Goal: Check status: Check status

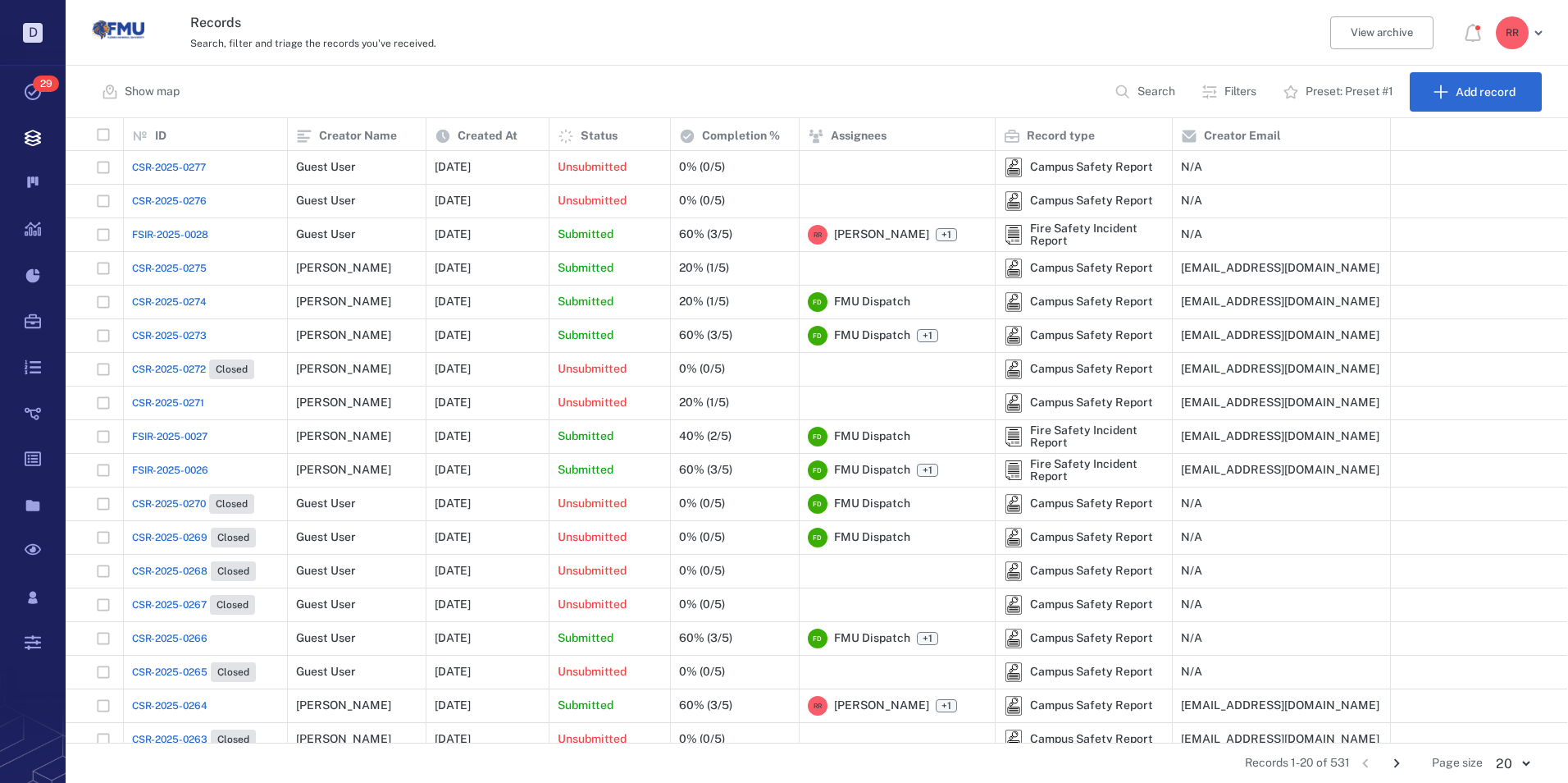
click at [179, 166] on span "CSR-2025-0277" at bounding box center [168, 167] width 73 height 14
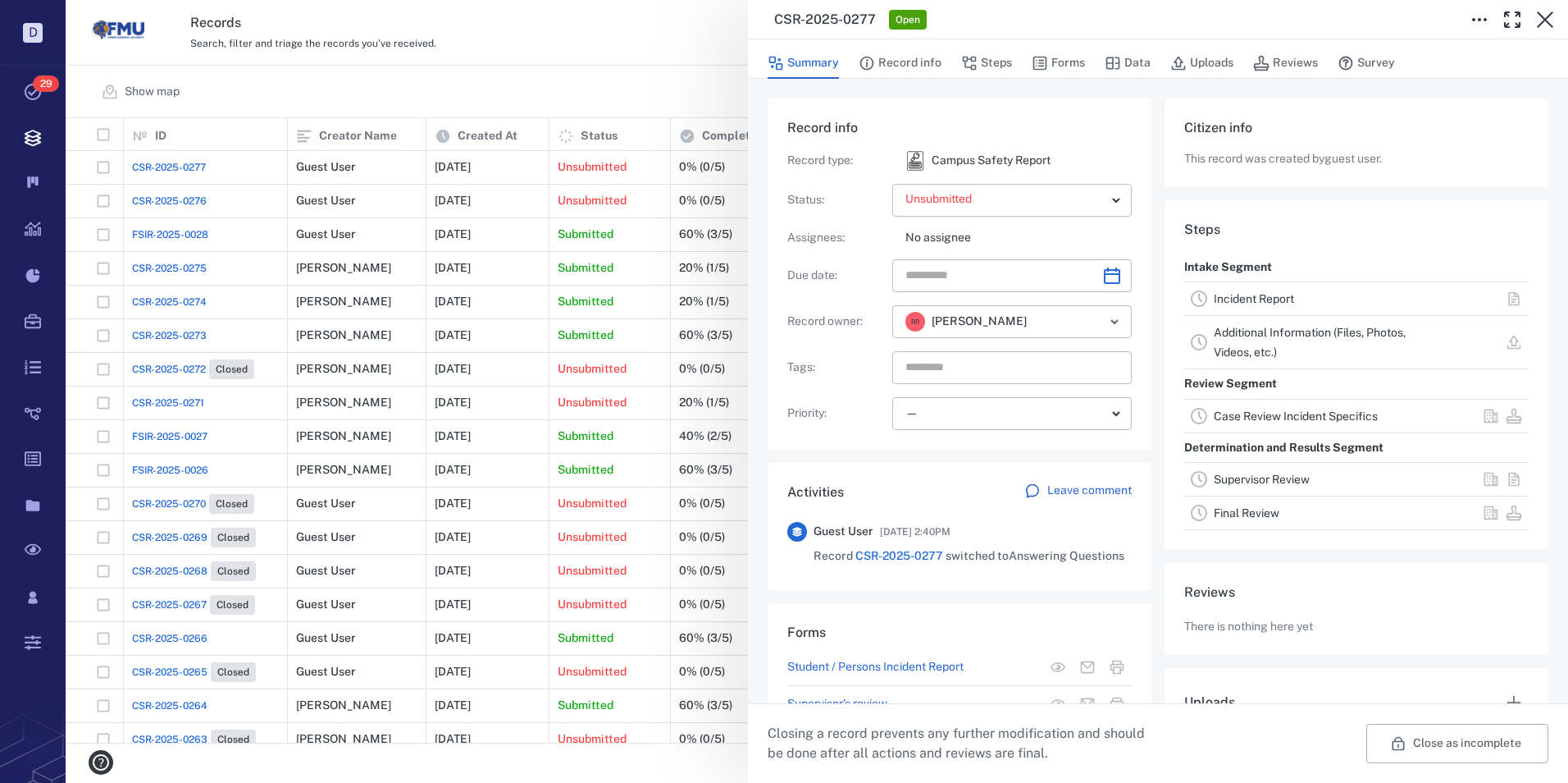
click at [1226, 292] on link "Incident Report" at bounding box center [1254, 299] width 80 height 13
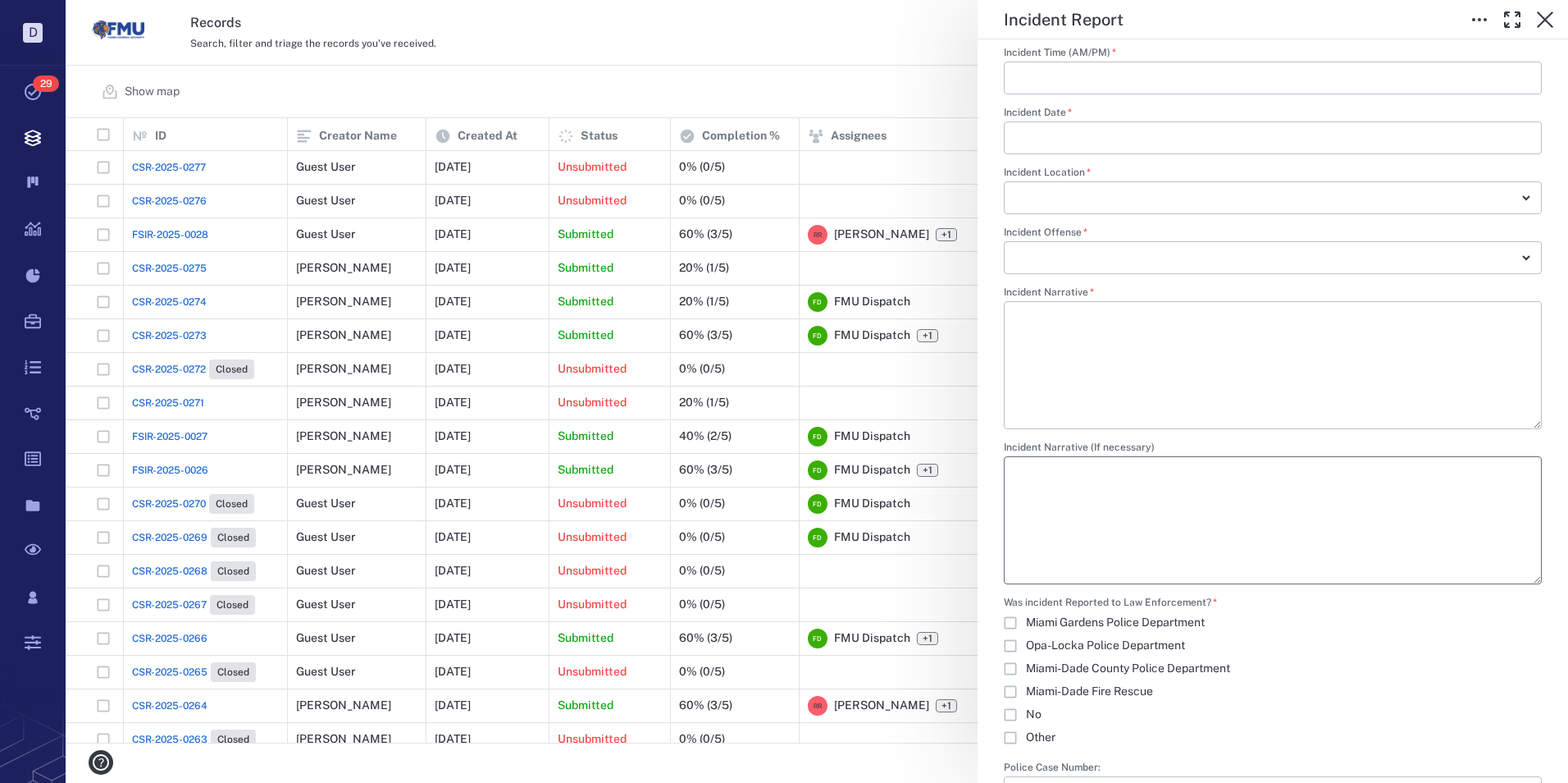
scroll to position [2708, 0]
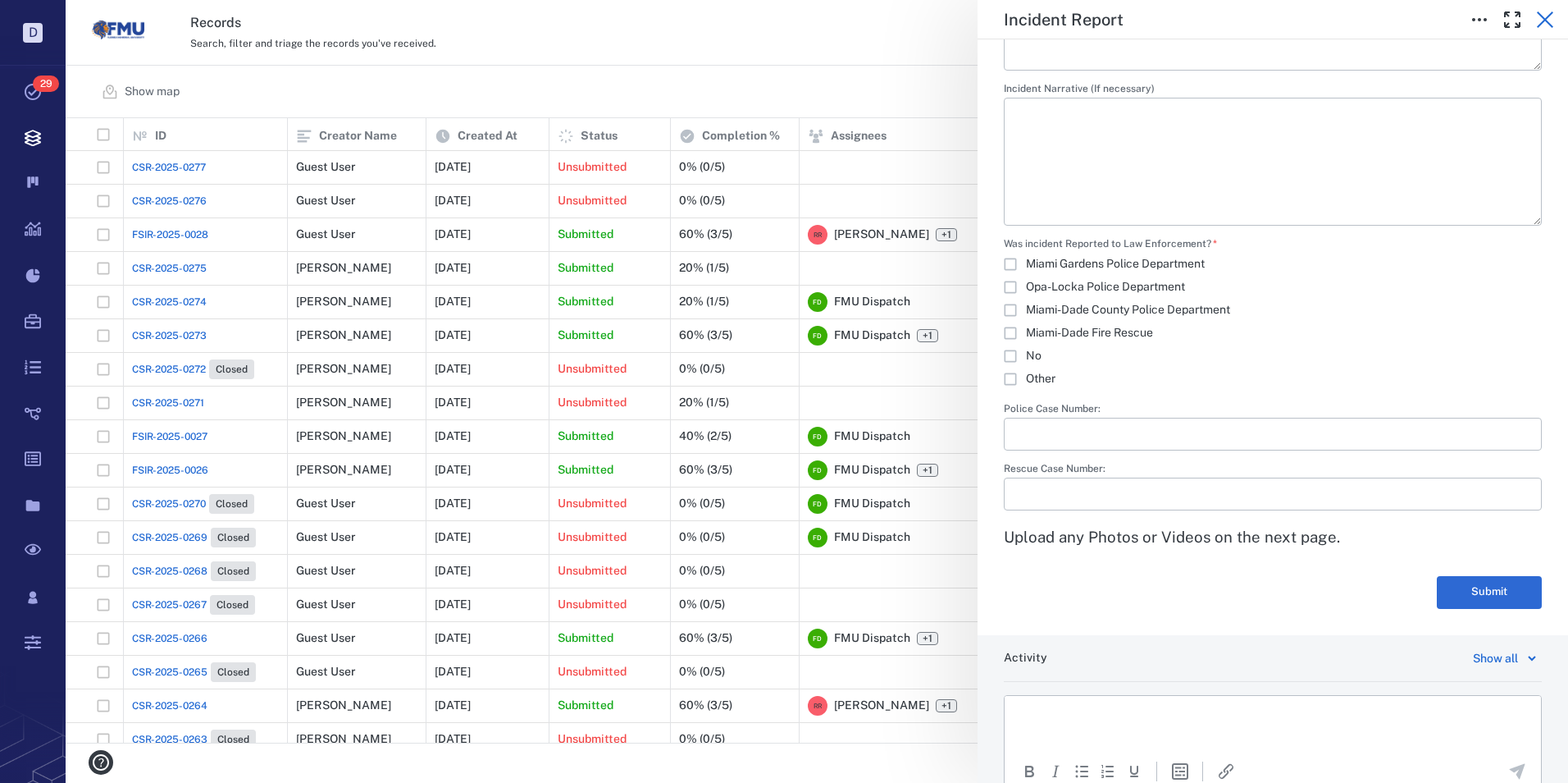
click at [1556, 23] on button "button" at bounding box center [1545, 19] width 32 height 32
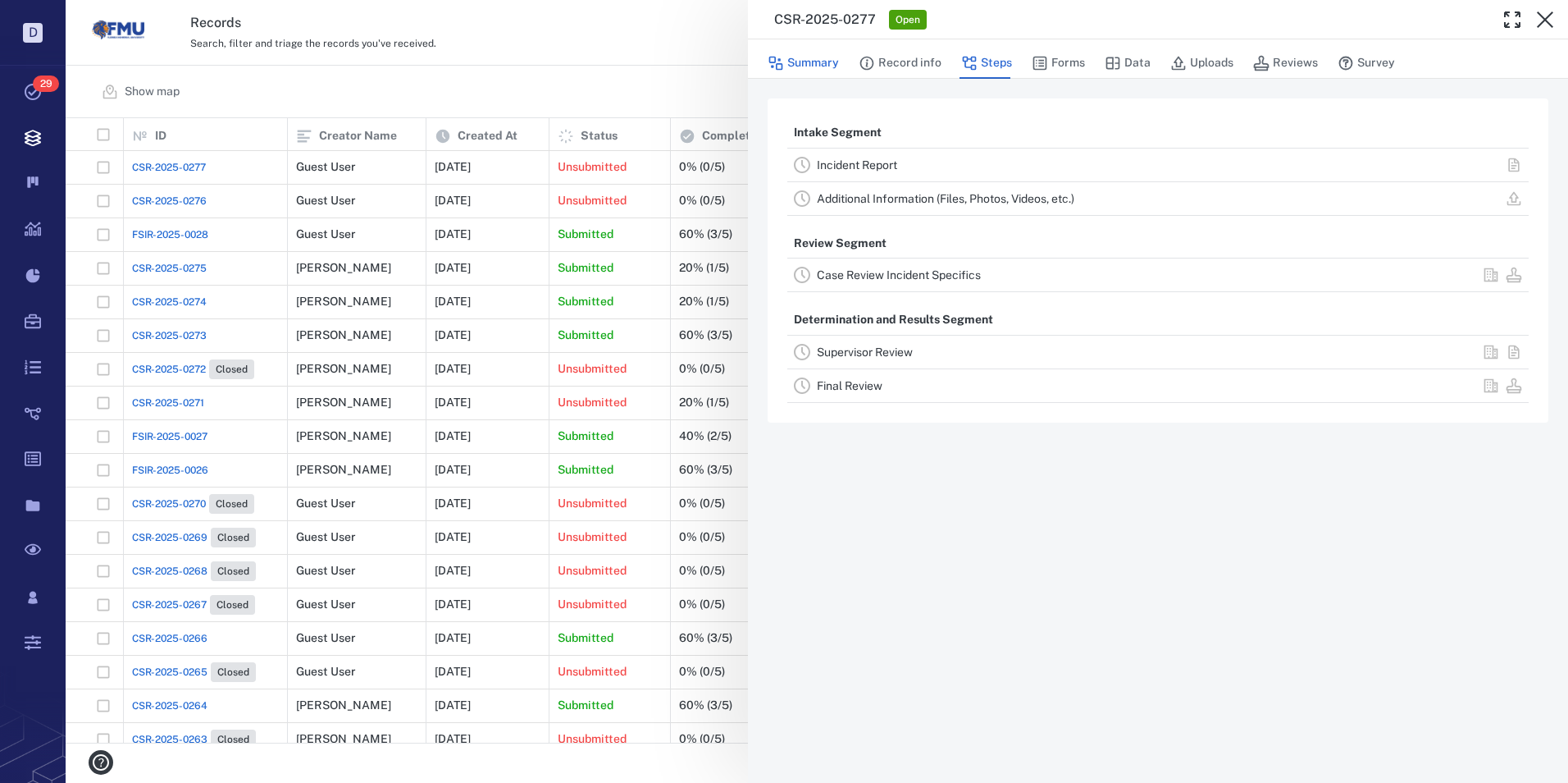
click at [827, 59] on button "Summary" at bounding box center [803, 63] width 72 height 32
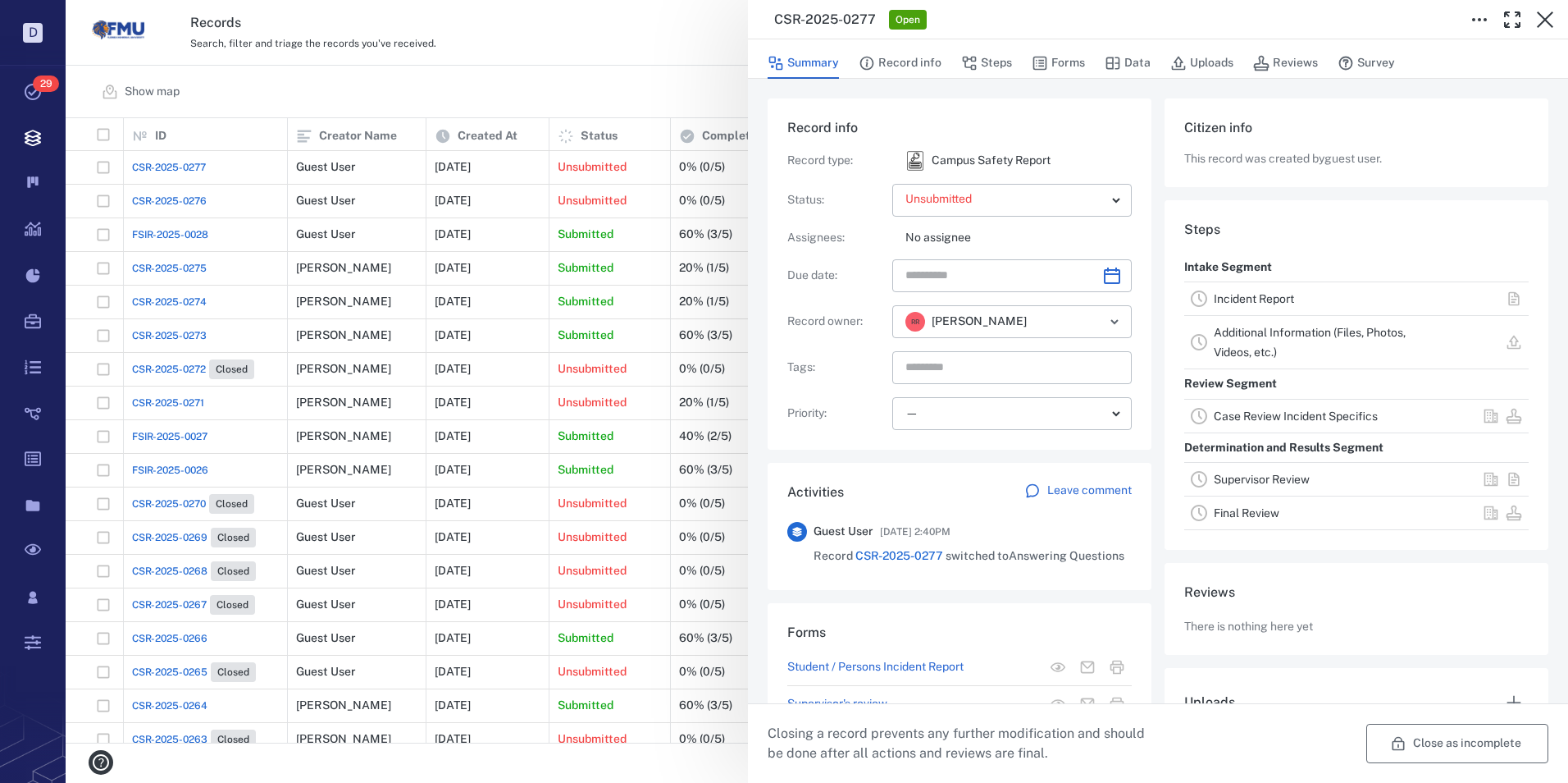
click at [1379, 751] on button "Close as incomplete" at bounding box center [1457, 743] width 182 height 39
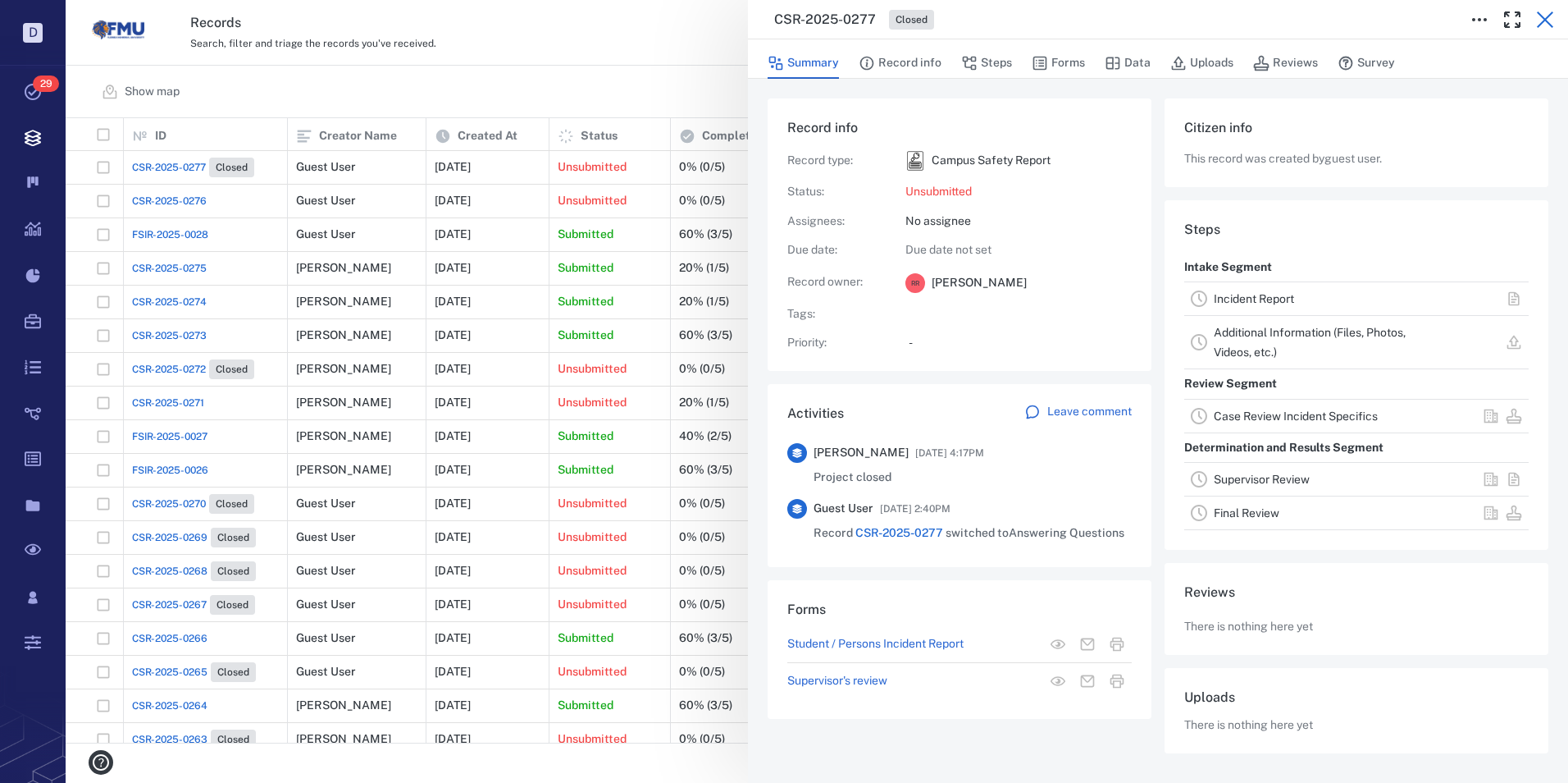
click at [1537, 11] on icon "button" at bounding box center [1545, 19] width 20 height 20
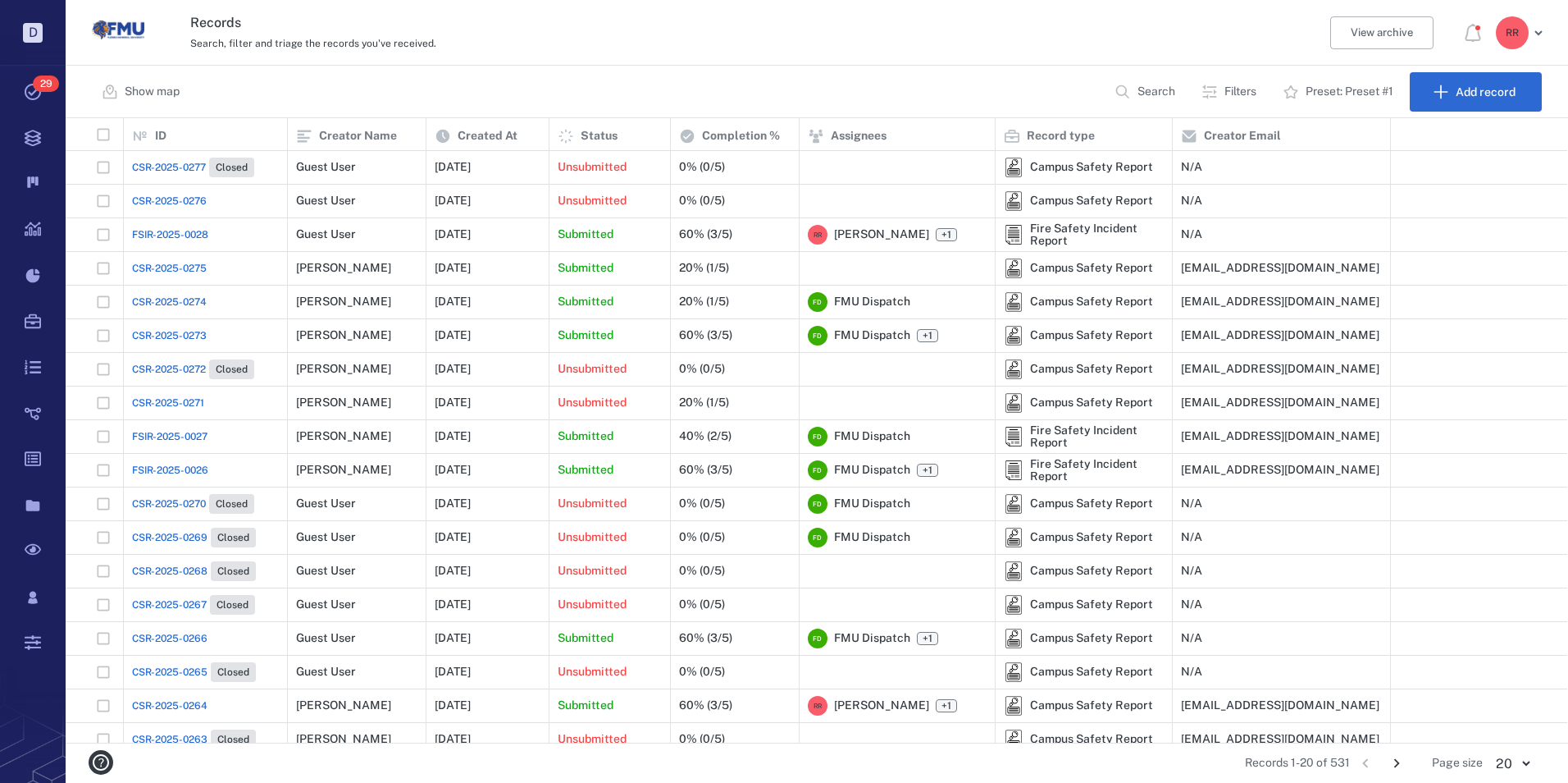
click at [173, 200] on span "CSR-2025-0276" at bounding box center [169, 201] width 74 height 14
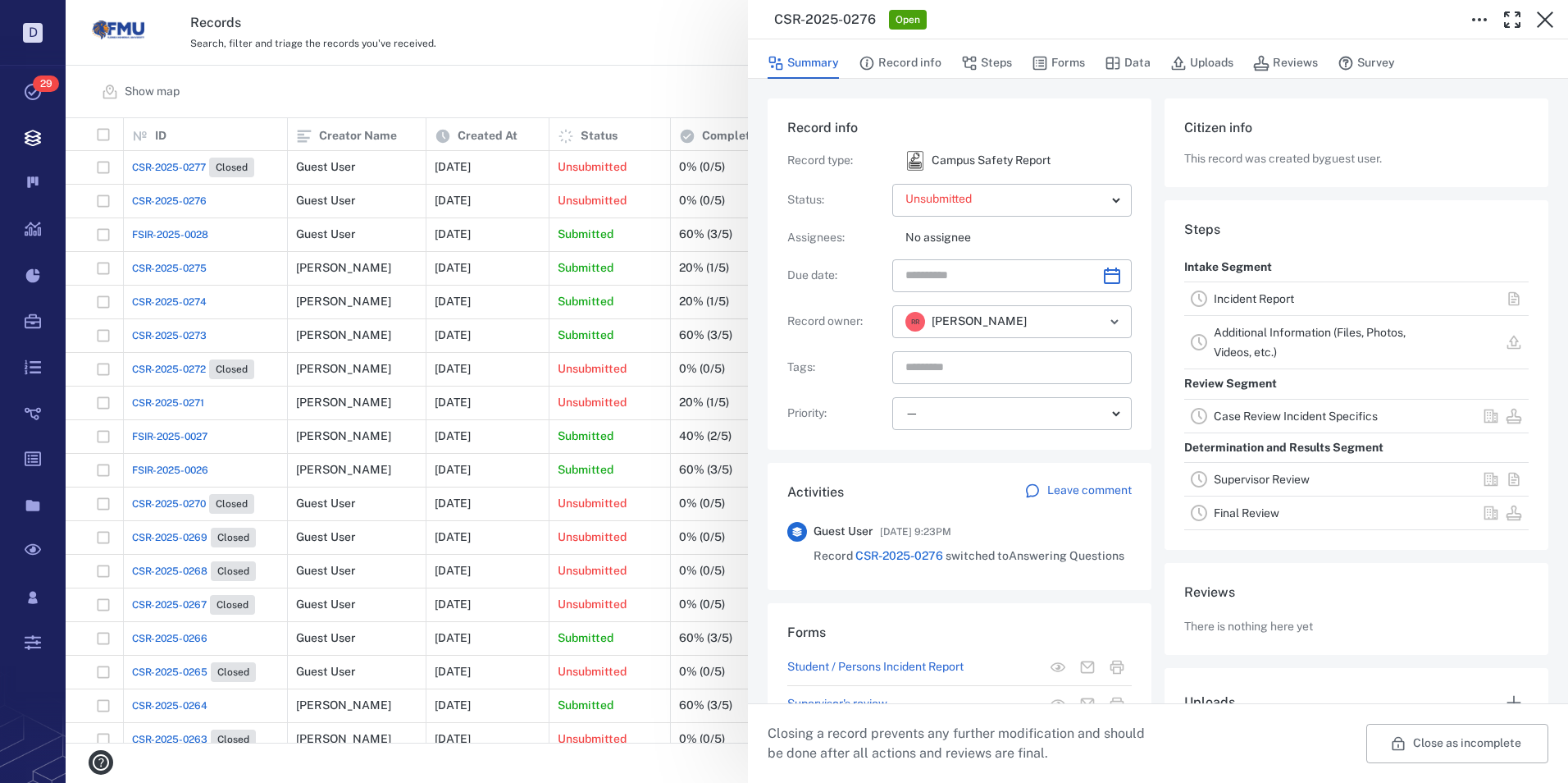
click at [1250, 295] on link "Incident Report" at bounding box center [1254, 299] width 80 height 13
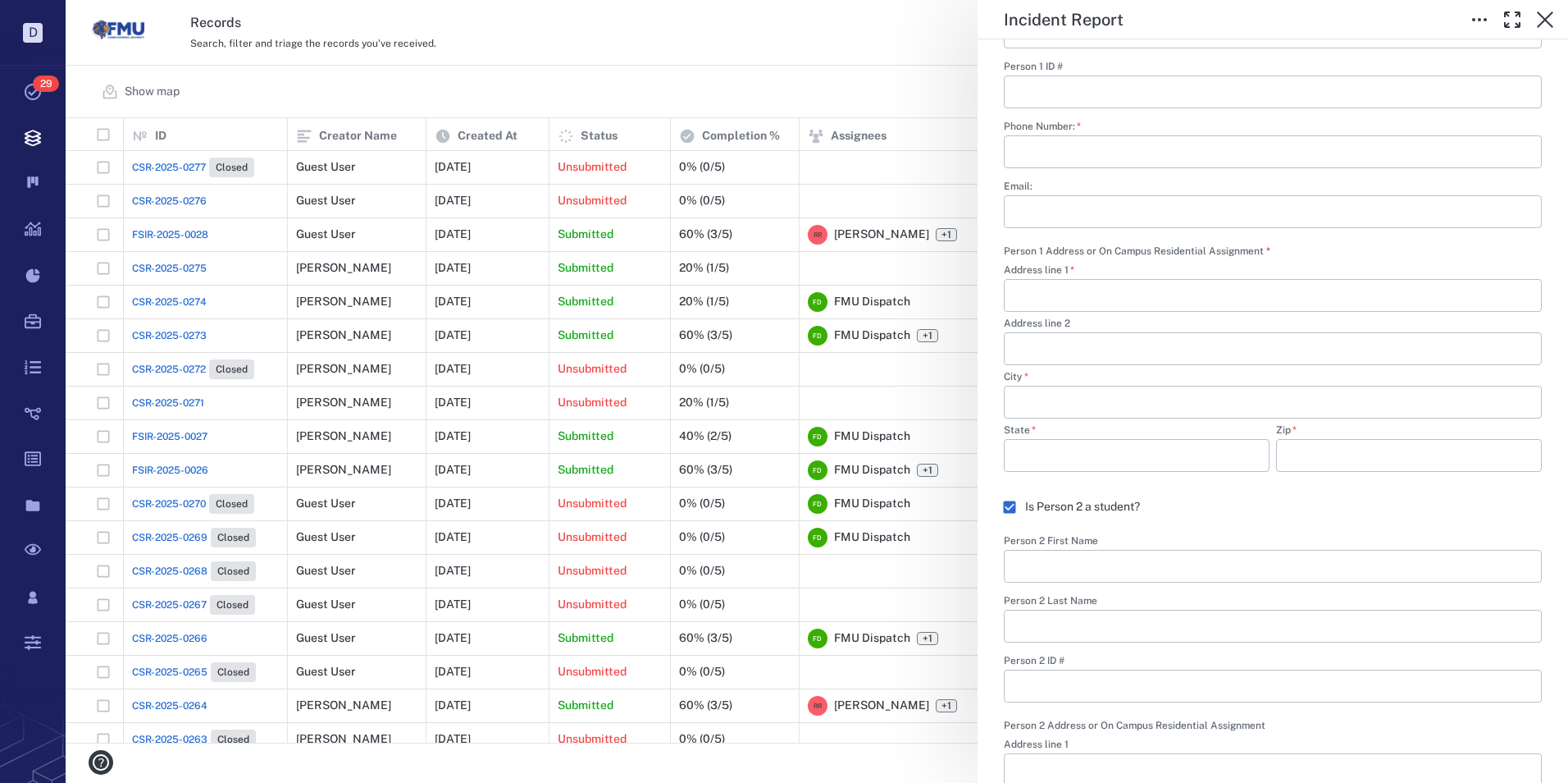
scroll to position [685, 0]
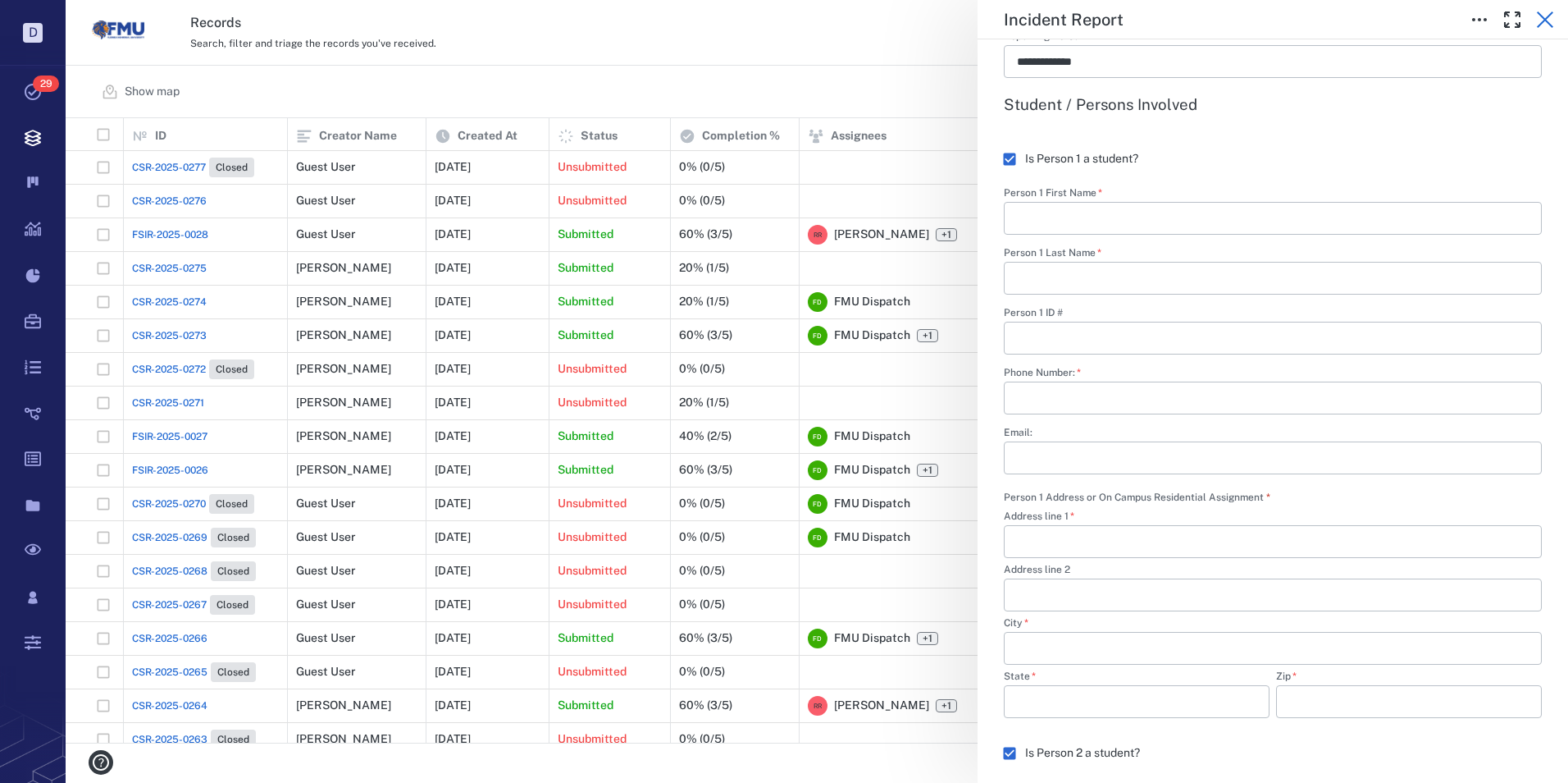
click at [1549, 14] on icon "button" at bounding box center [1545, 19] width 20 height 20
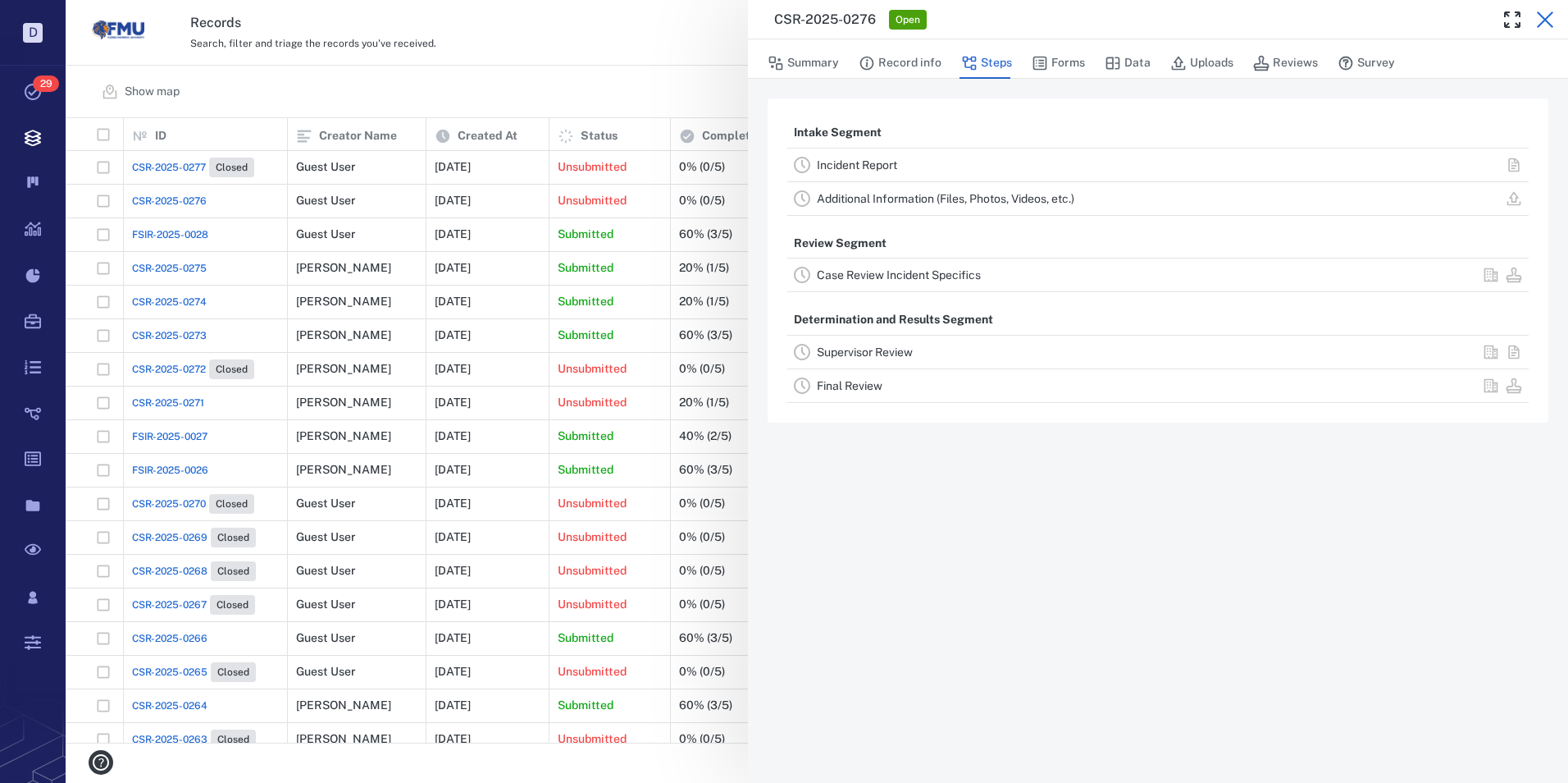
click at [1547, 21] on icon "button" at bounding box center [1545, 19] width 16 height 16
